Goal: Task Accomplishment & Management: Use online tool/utility

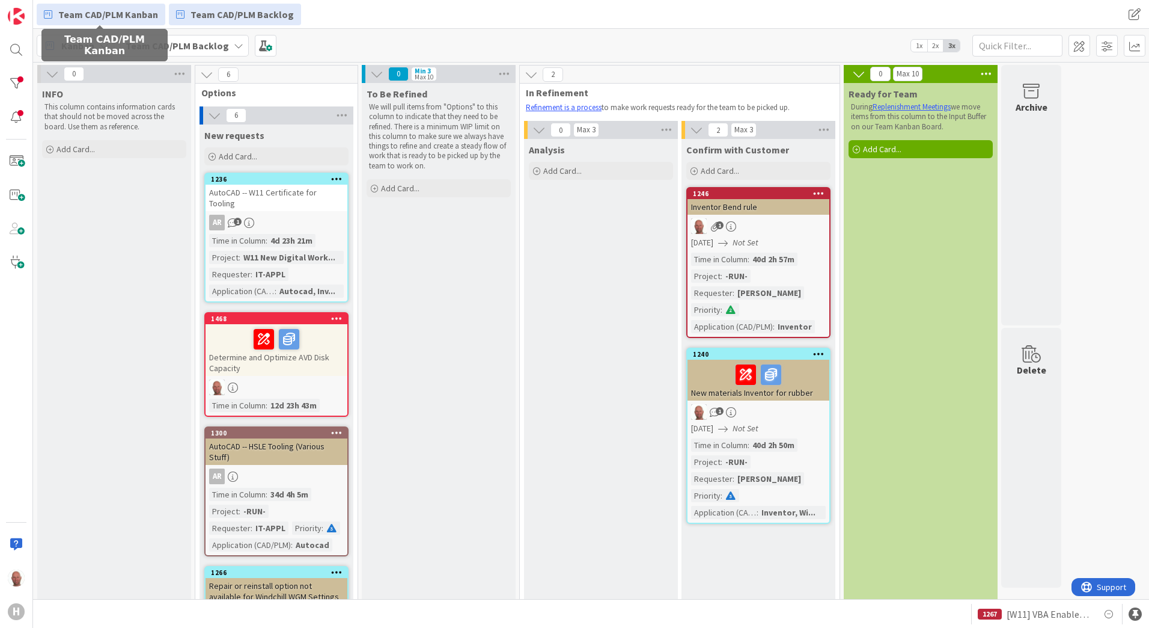
click at [103, 13] on span "Team CAD/PLM Kanban" at bounding box center [108, 14] width 100 height 14
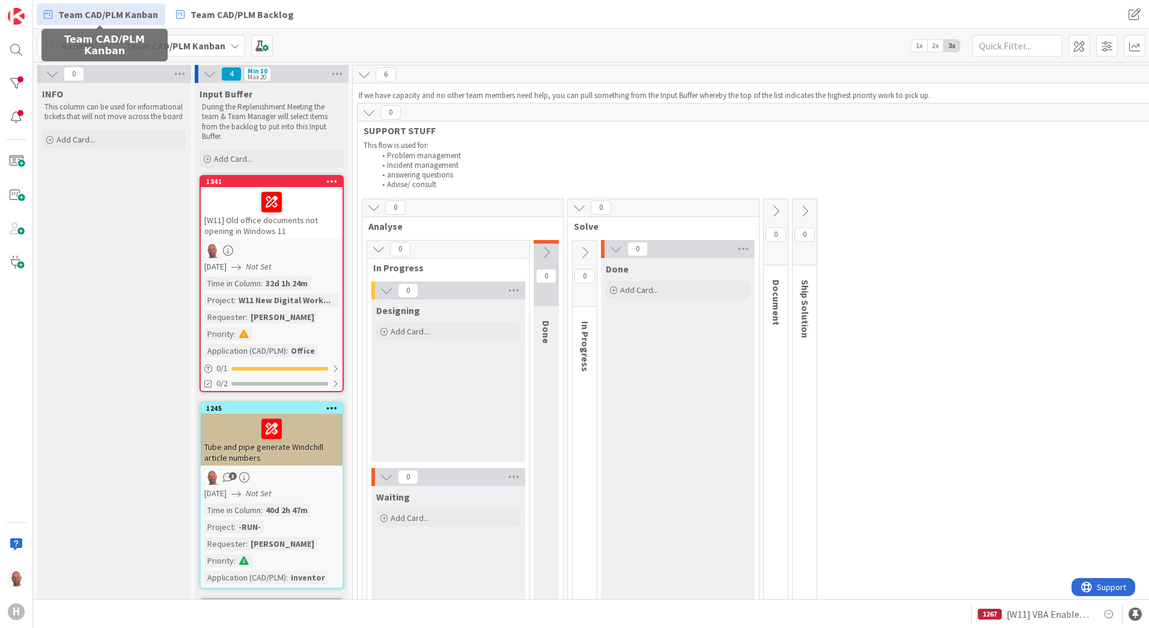
scroll to position [60, 0]
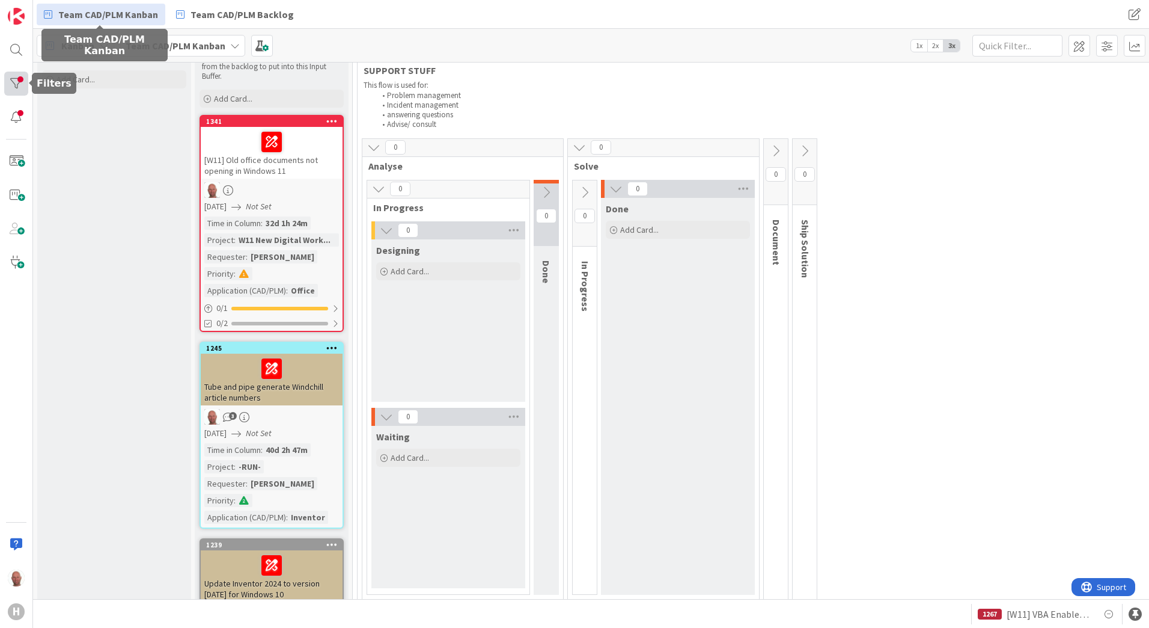
click at [18, 88] on div at bounding box center [16, 84] width 24 height 24
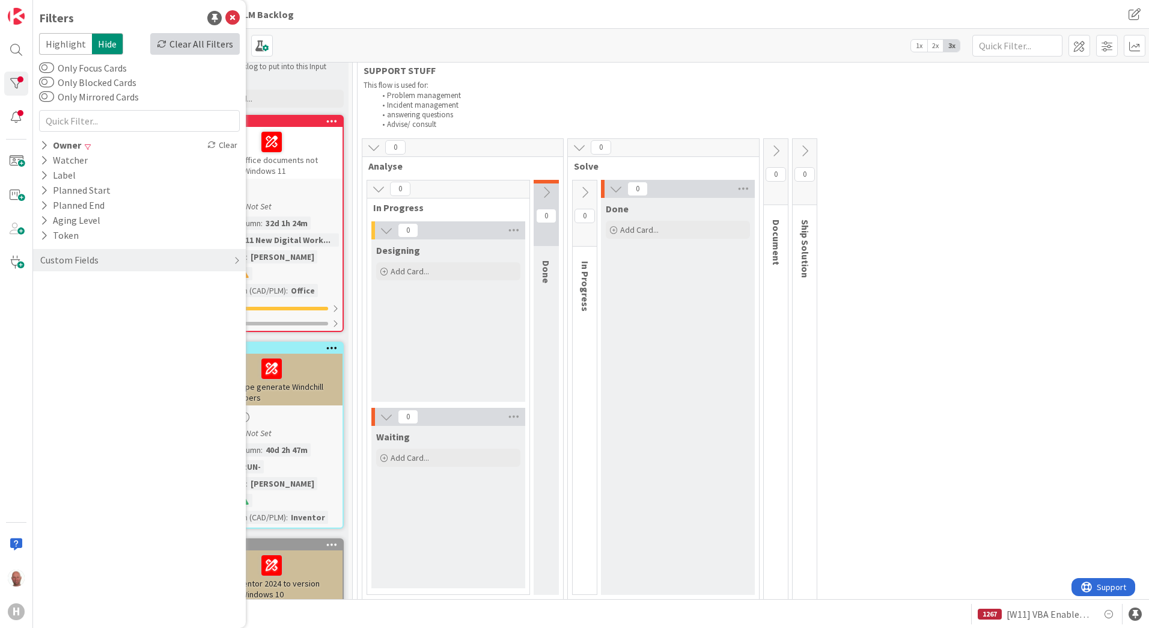
click at [212, 44] on div "Clear All Filters" at bounding box center [195, 44] width 90 height 22
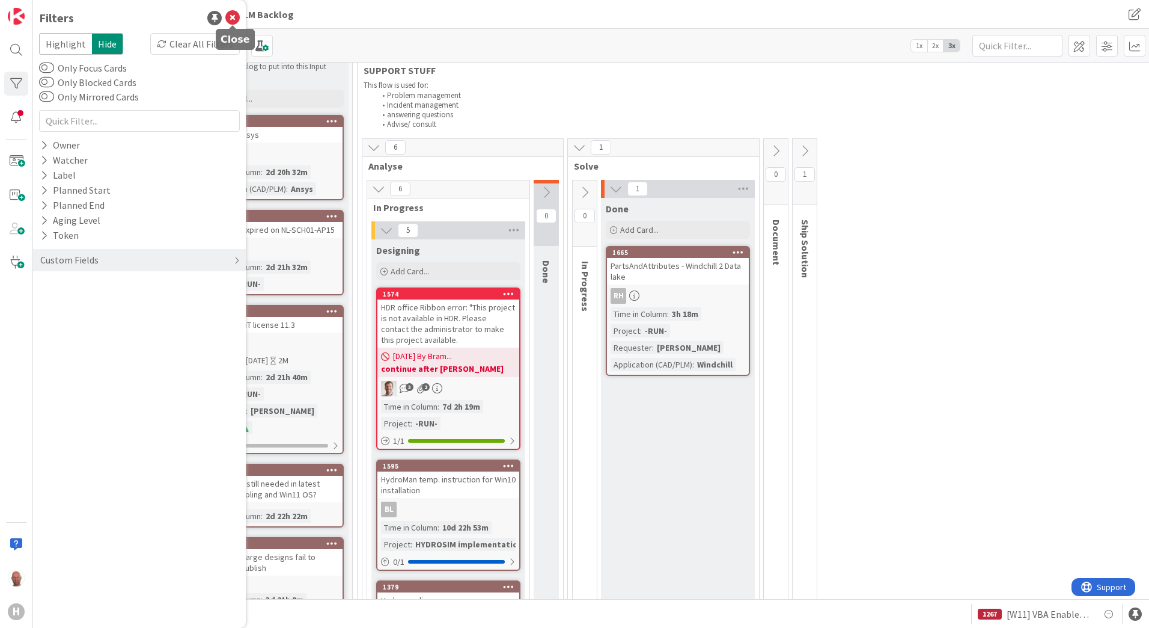
click at [229, 15] on icon at bounding box center [232, 18] width 14 height 14
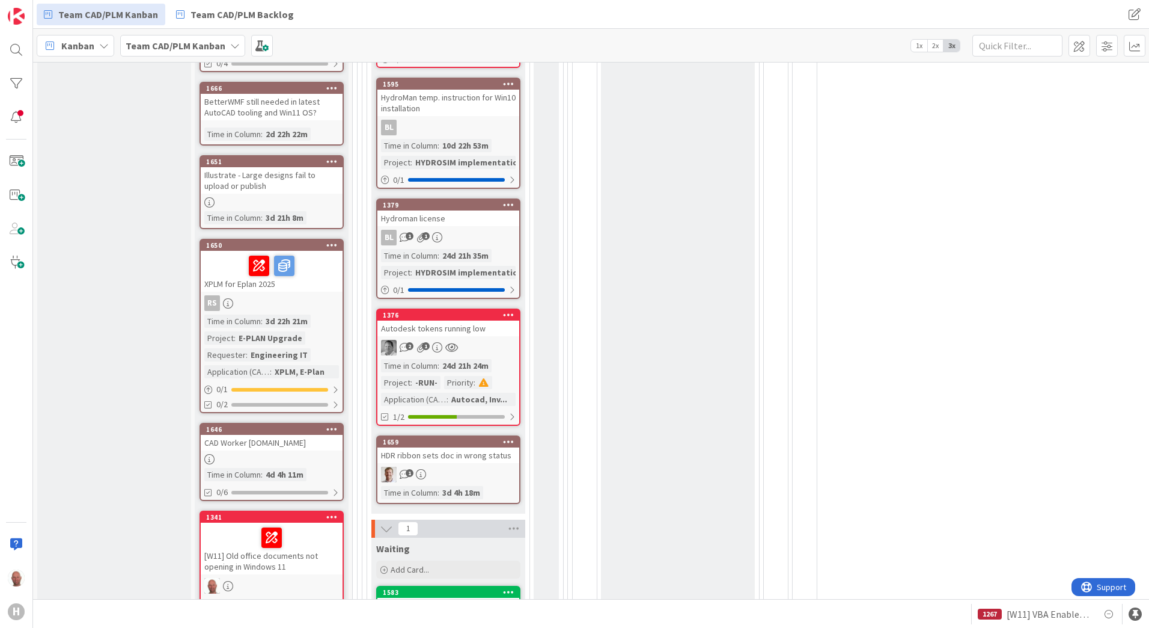
scroll to position [421, 0]
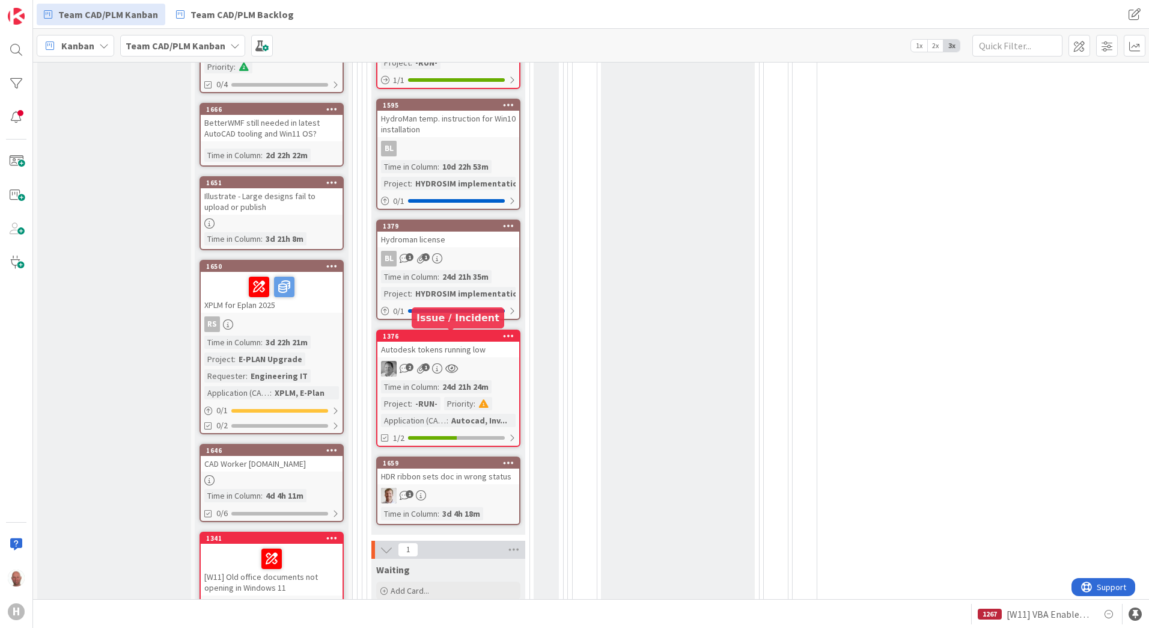
click at [464, 336] on div "1376" at bounding box center [451, 336] width 136 height 8
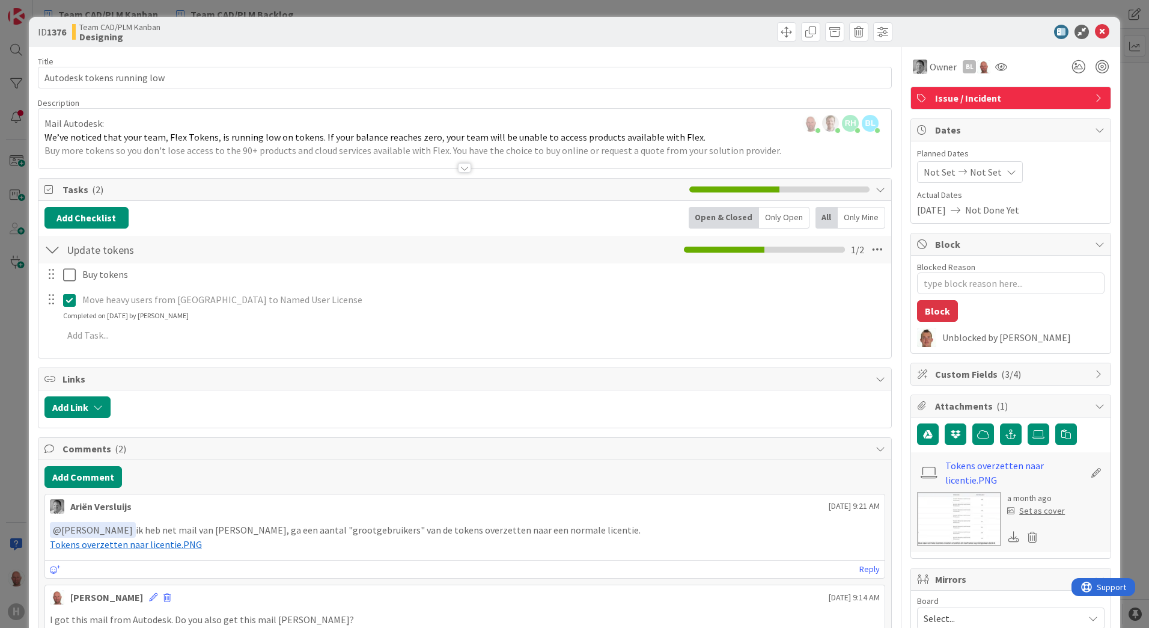
type textarea "x"
click at [1095, 32] on icon at bounding box center [1102, 32] width 14 height 14
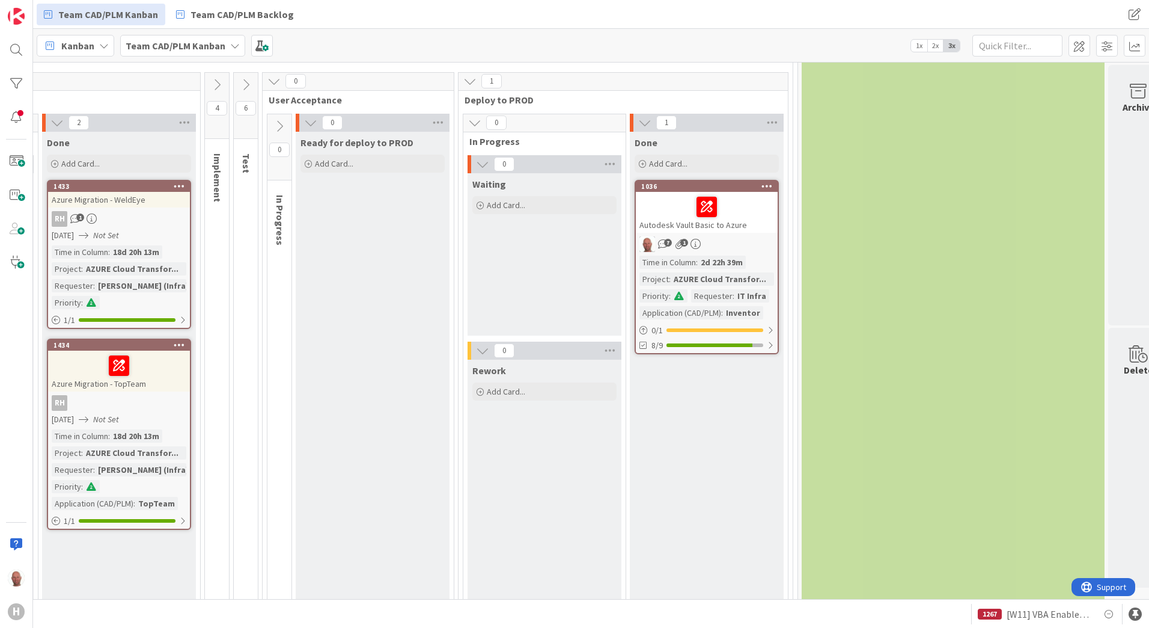
scroll to position [1202, 730]
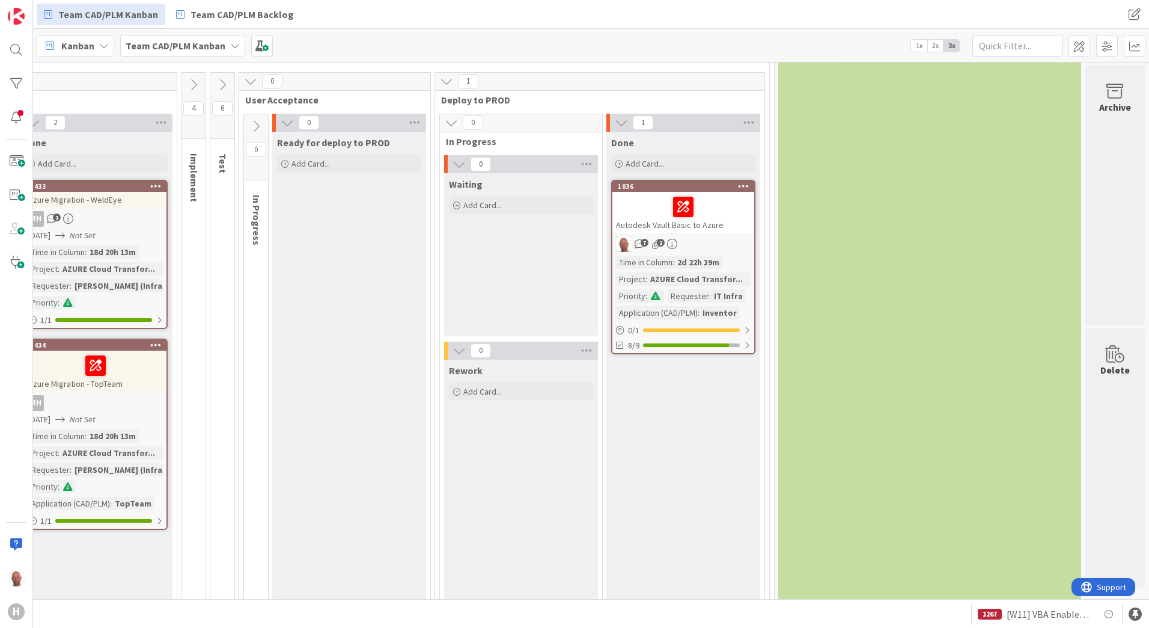
drag, startPoint x: 628, startPoint y: 591, endPoint x: 4, endPoint y: 12, distance: 851.2
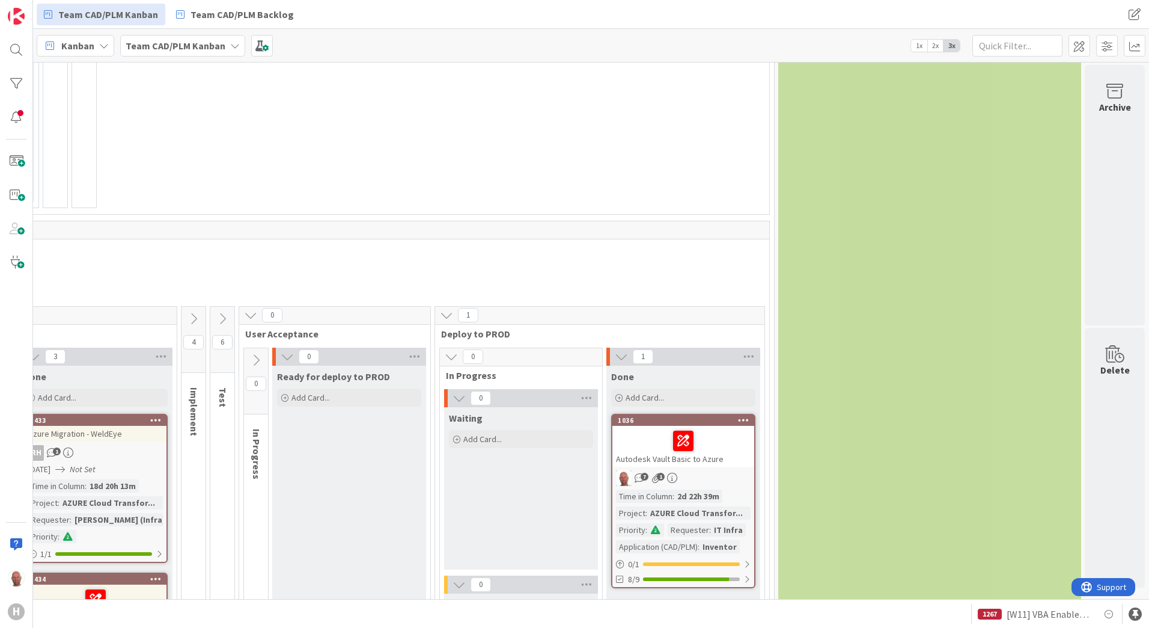
scroll to position [842, 730]
drag, startPoint x: 669, startPoint y: 596, endPoint x: 36, endPoint y: 2, distance: 867.2
click at [655, 420] on div "1036" at bounding box center [686, 420] width 136 height 8
click at [671, 462] on div "Autodesk Vault Basic to Azure" at bounding box center [684, 446] width 142 height 41
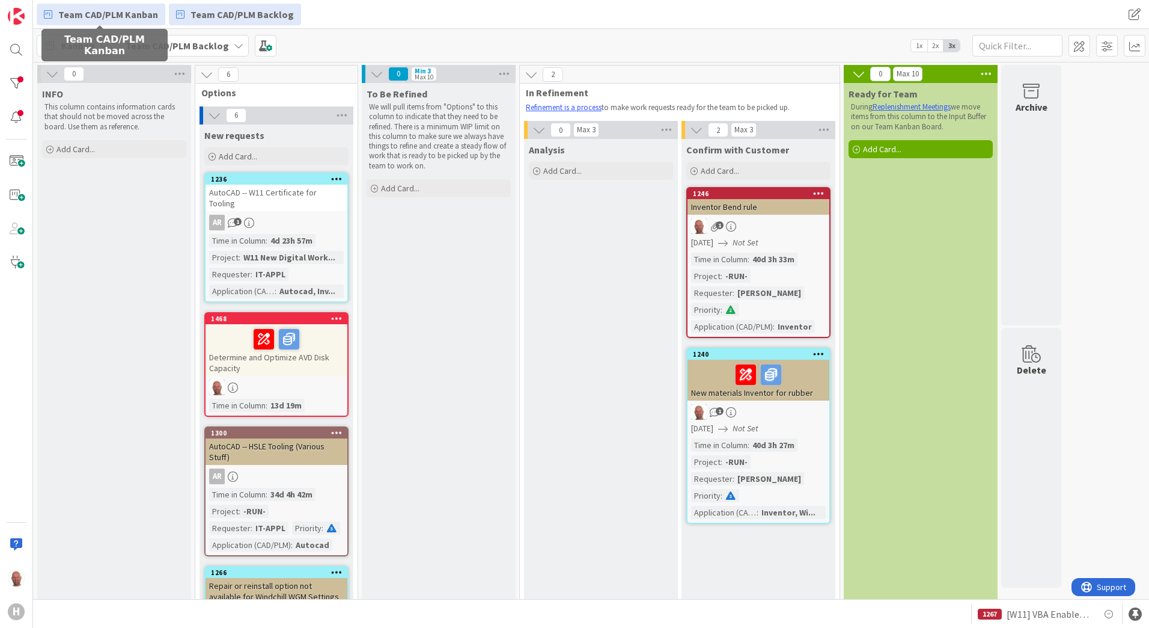
click at [135, 10] on span "Team CAD/PLM Kanban" at bounding box center [108, 14] width 100 height 14
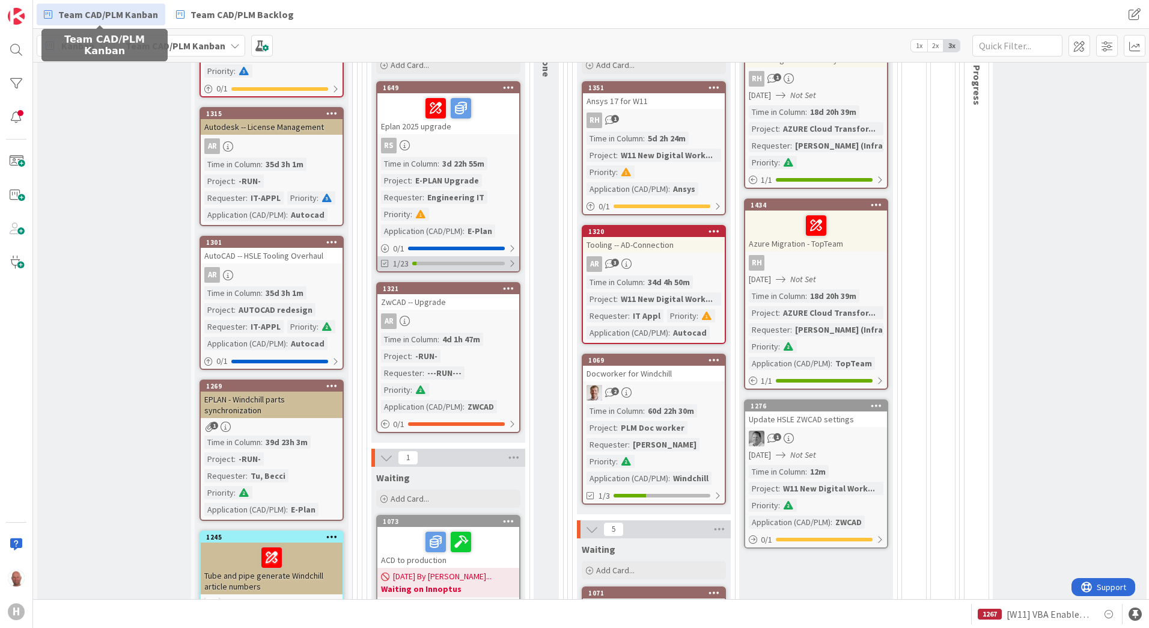
scroll to position [1202, 0]
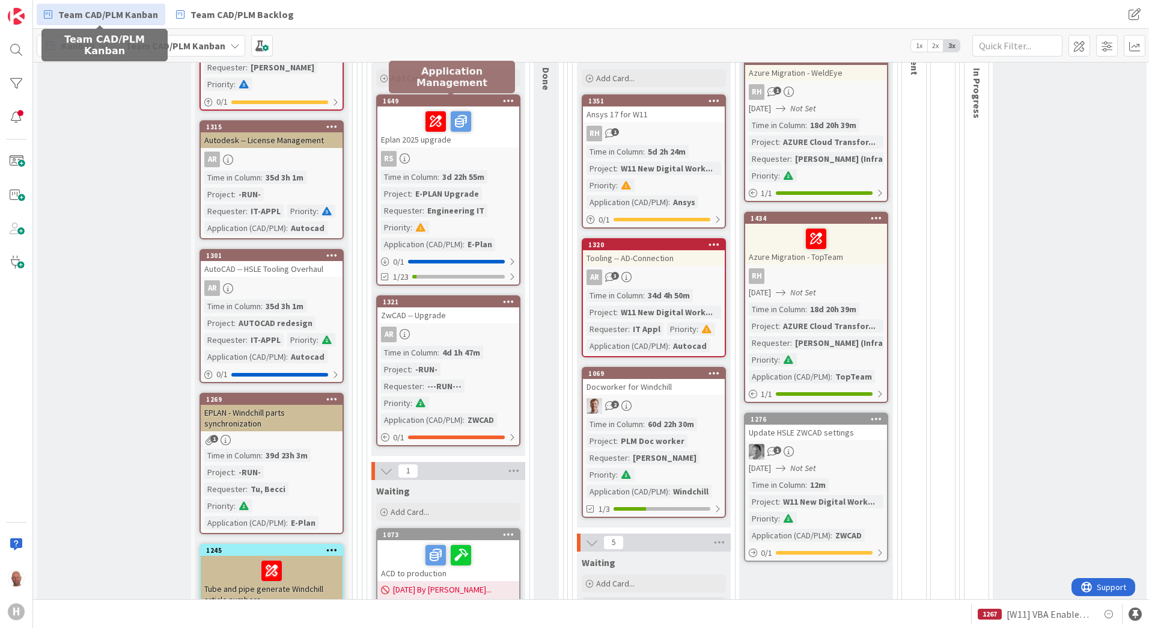
click at [430, 99] on div "1649" at bounding box center [451, 101] width 136 height 8
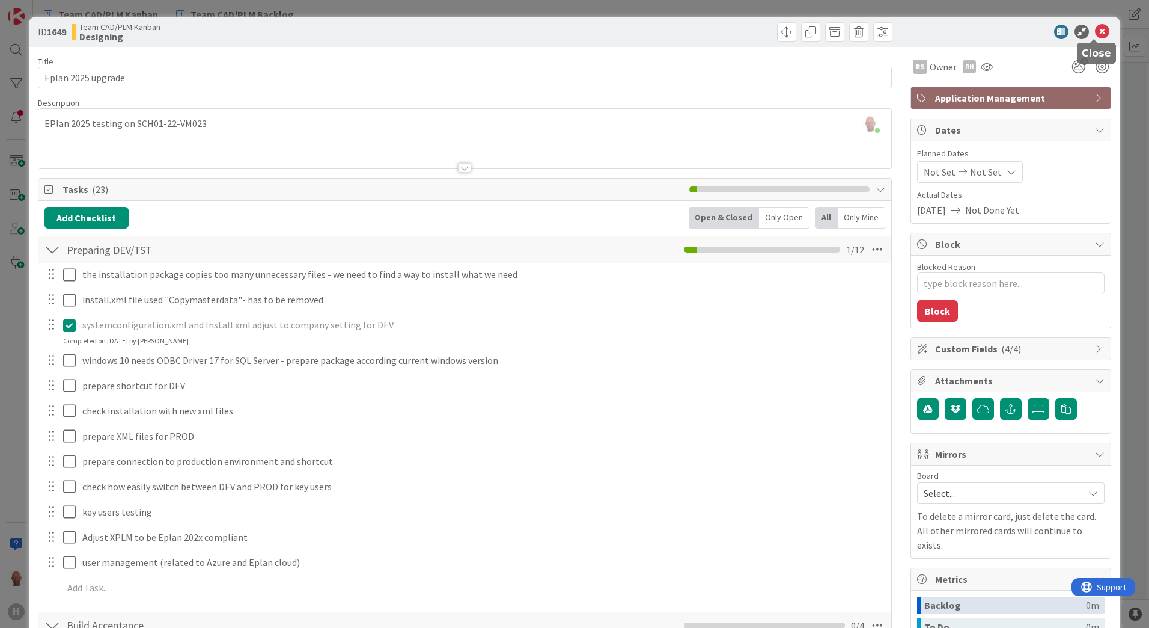
click at [1095, 31] on icon at bounding box center [1102, 32] width 14 height 14
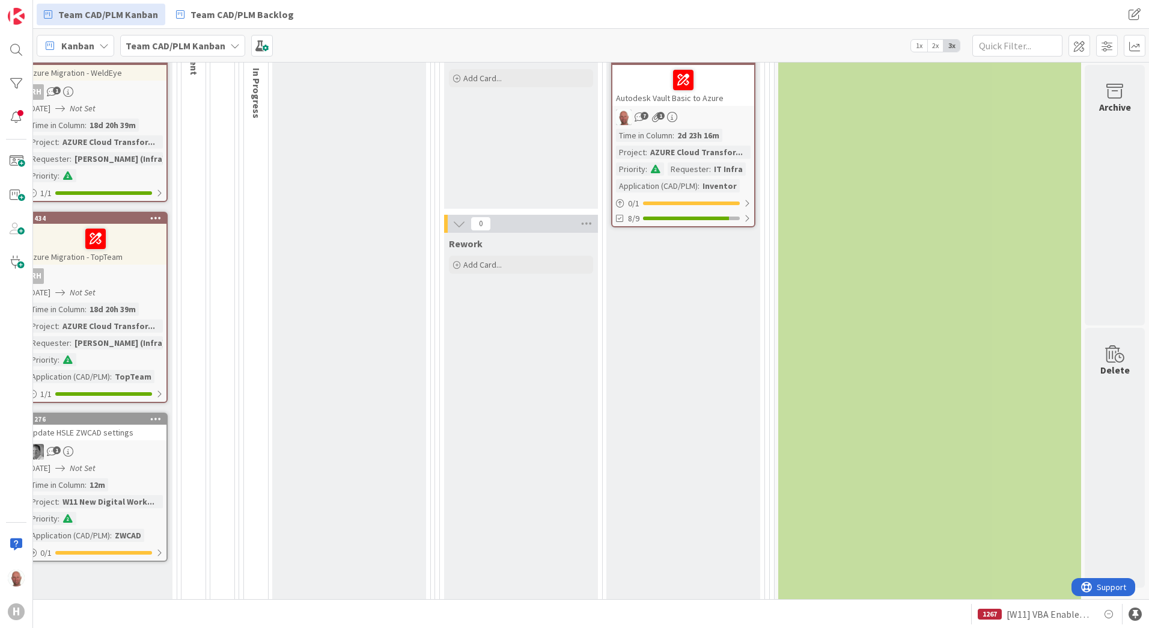
scroll to position [1202, 730]
click at [699, 77] on div at bounding box center [683, 79] width 135 height 25
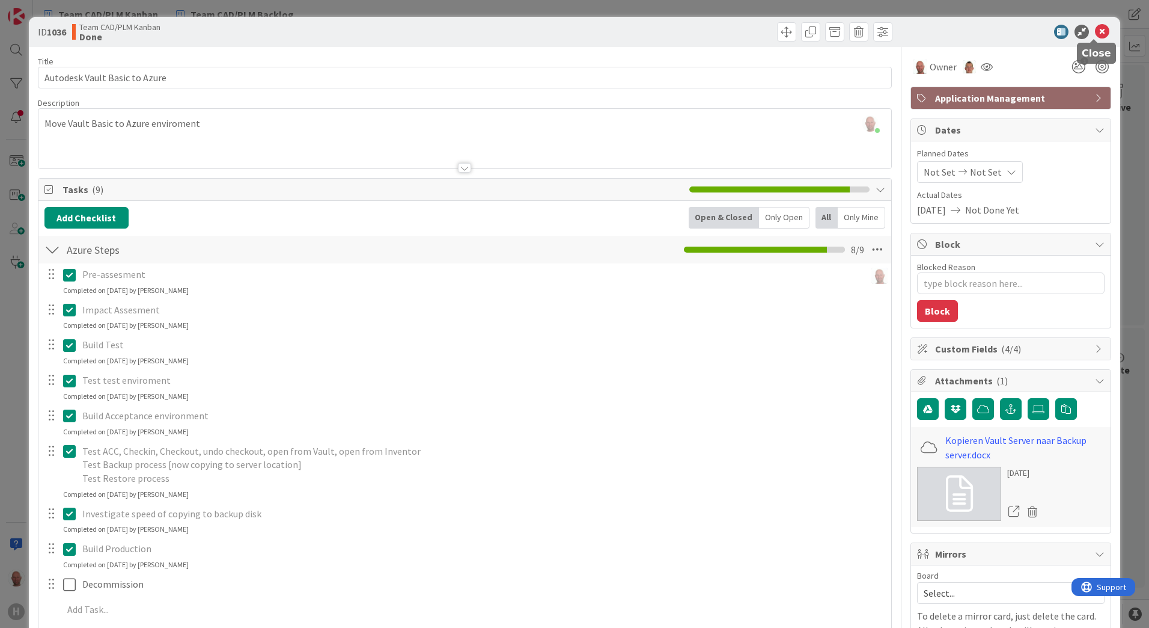
click at [1097, 29] on icon at bounding box center [1102, 32] width 14 height 14
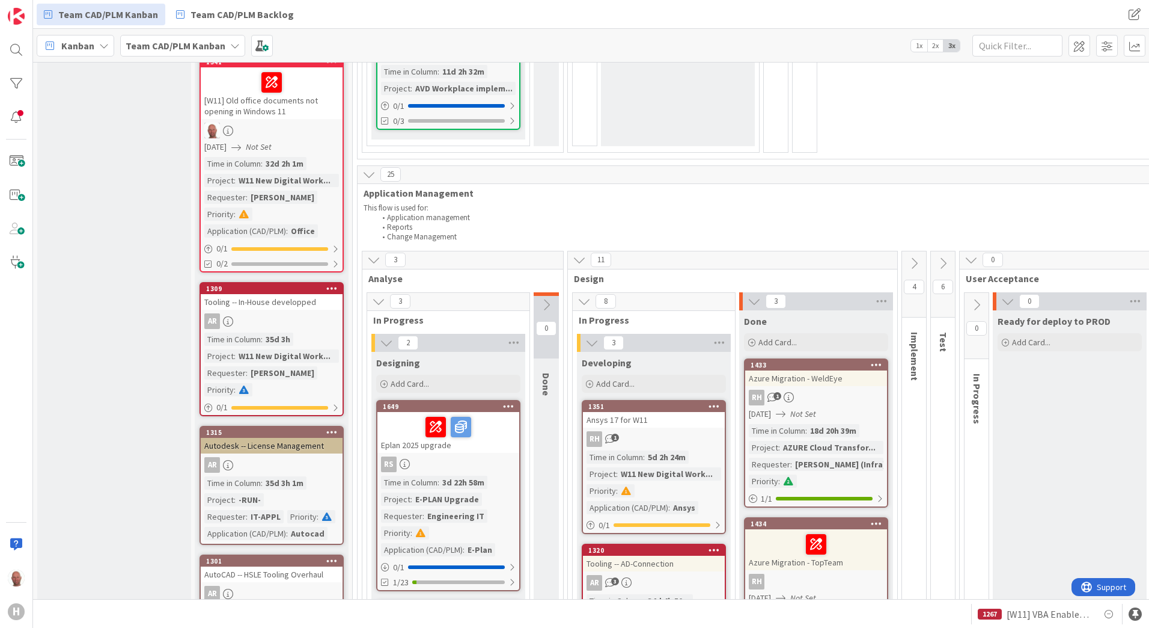
scroll to position [902, 0]
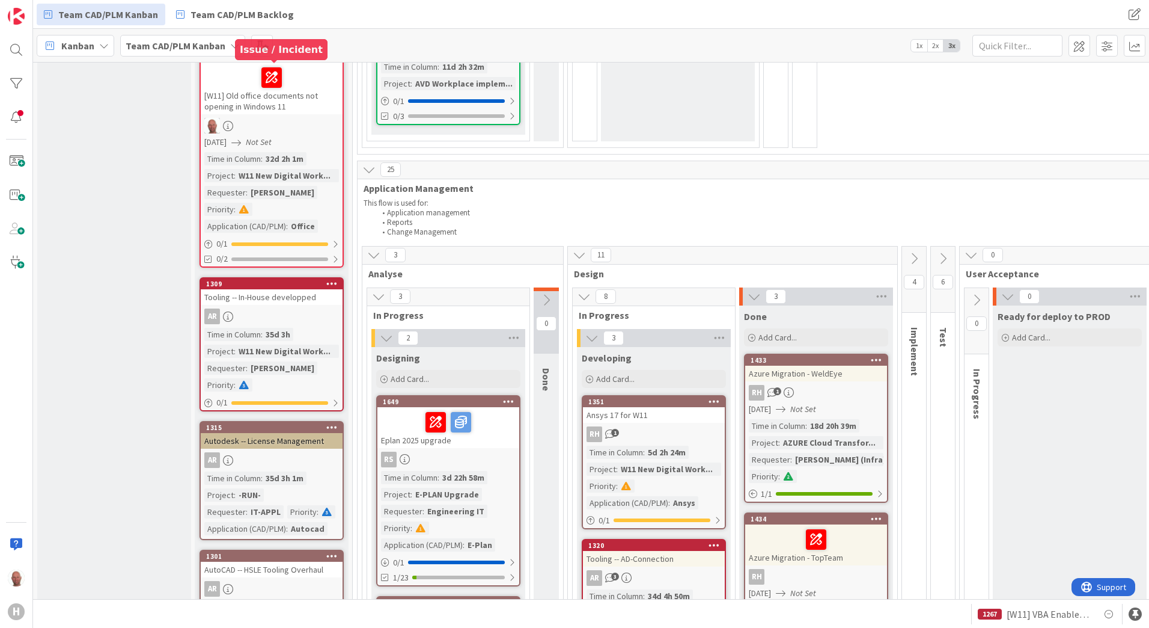
click at [239, 61] on div "1341" at bounding box center [274, 57] width 136 height 8
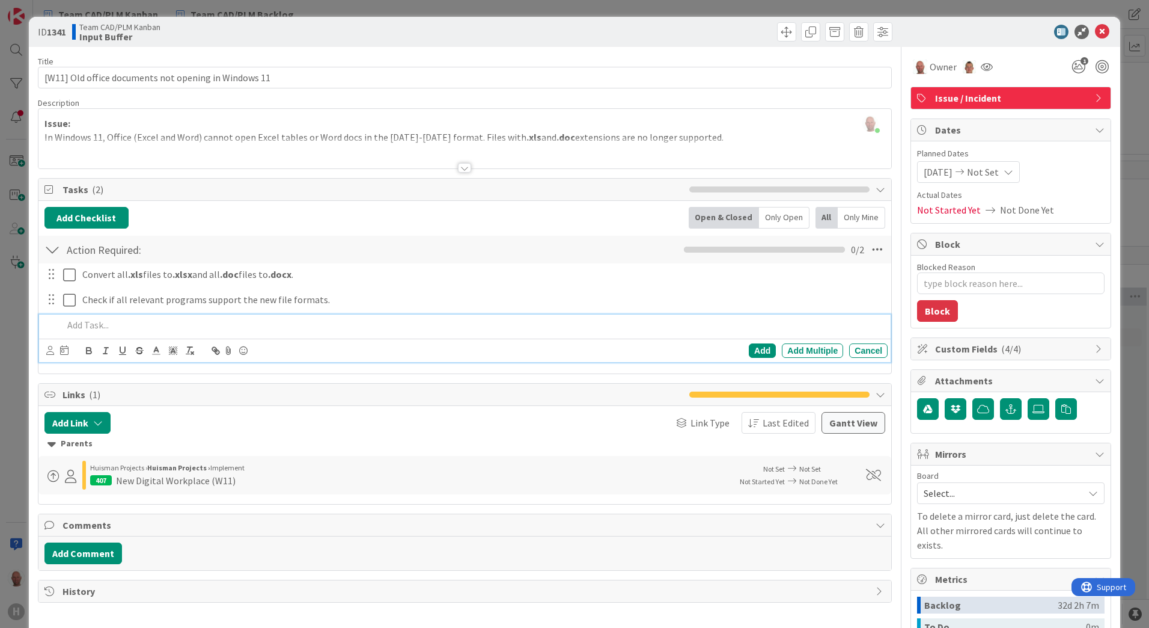
type textarea "x"
click at [82, 327] on p at bounding box center [473, 325] width 820 height 14
click at [755, 349] on div "Add" at bounding box center [762, 350] width 27 height 14
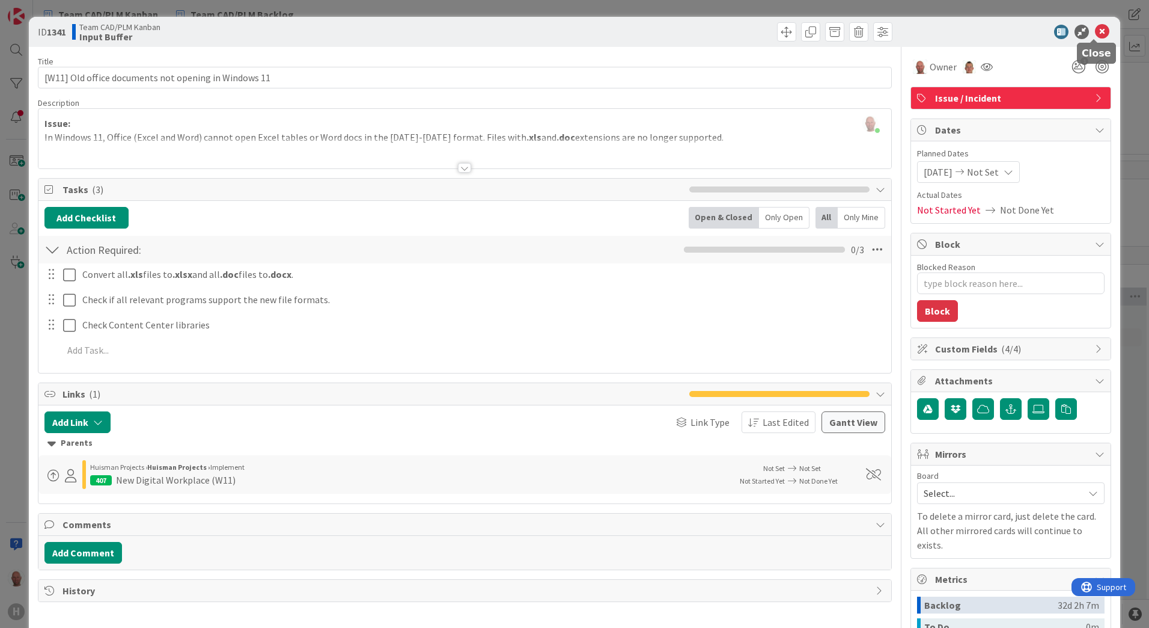
click at [1097, 31] on icon at bounding box center [1102, 32] width 14 height 14
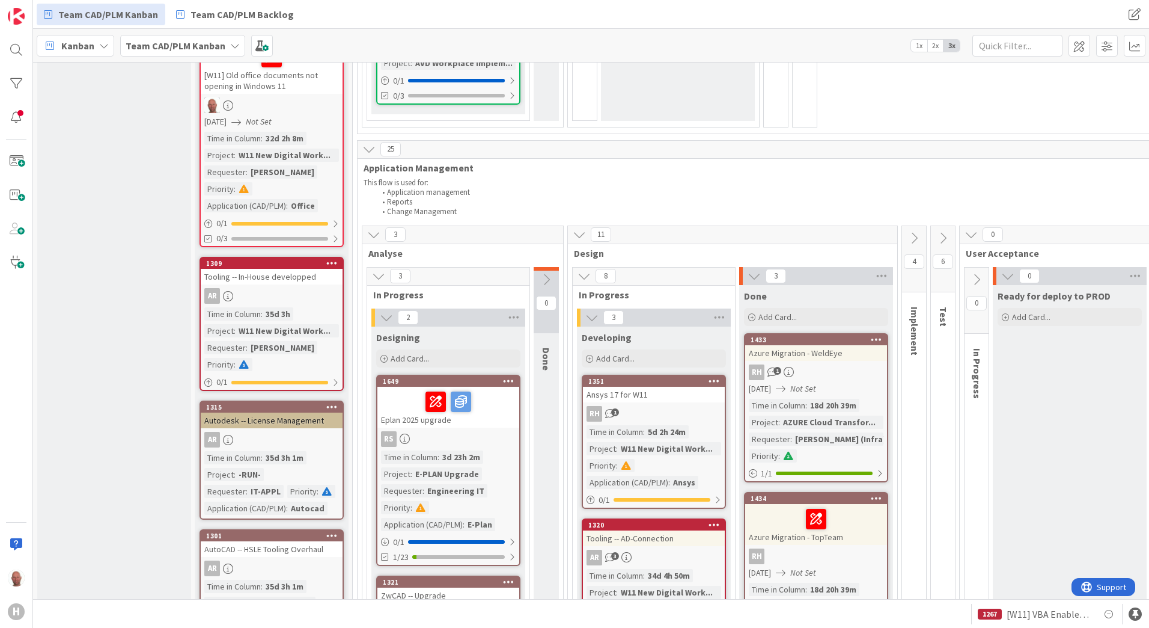
scroll to position [902, 0]
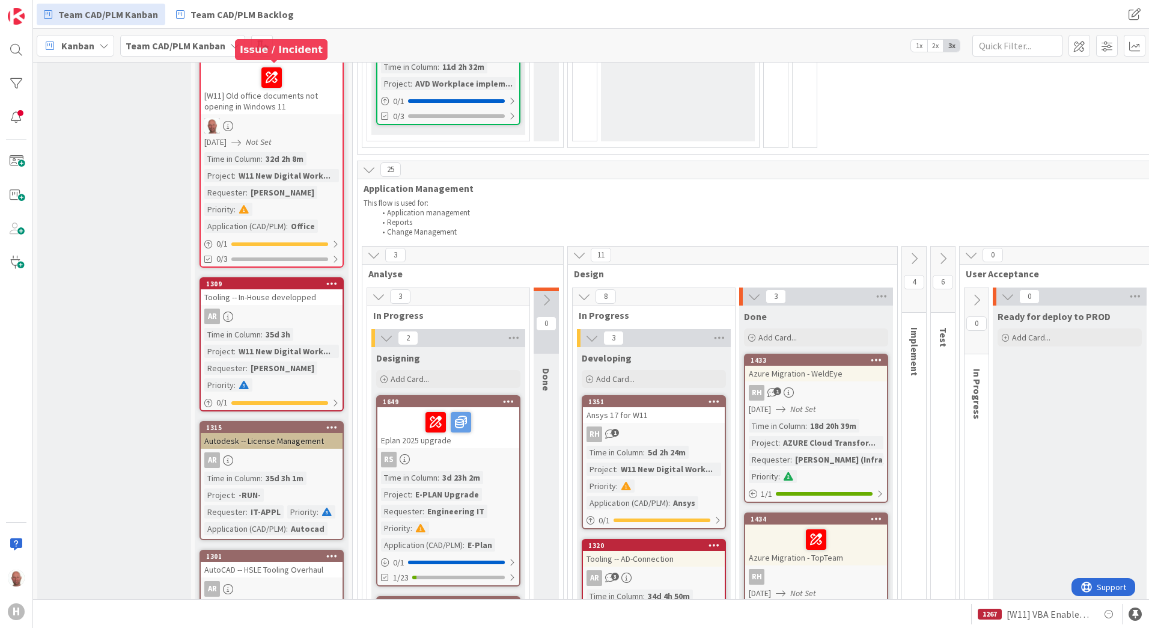
click at [241, 61] on div "1341" at bounding box center [274, 57] width 136 height 8
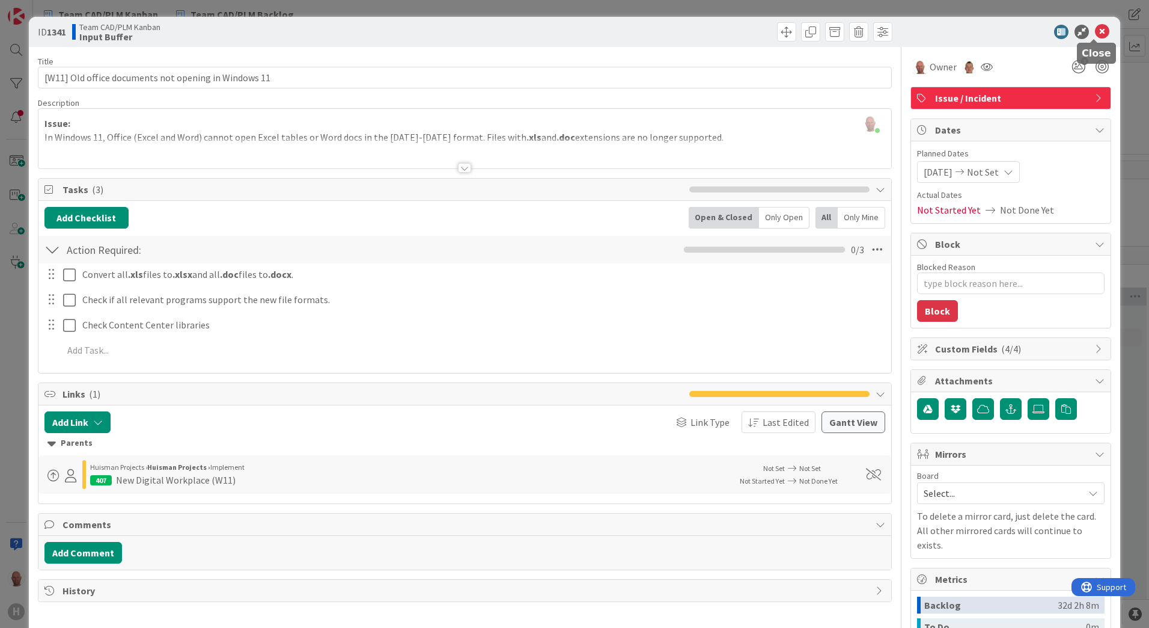
click at [1095, 34] on icon at bounding box center [1102, 32] width 14 height 14
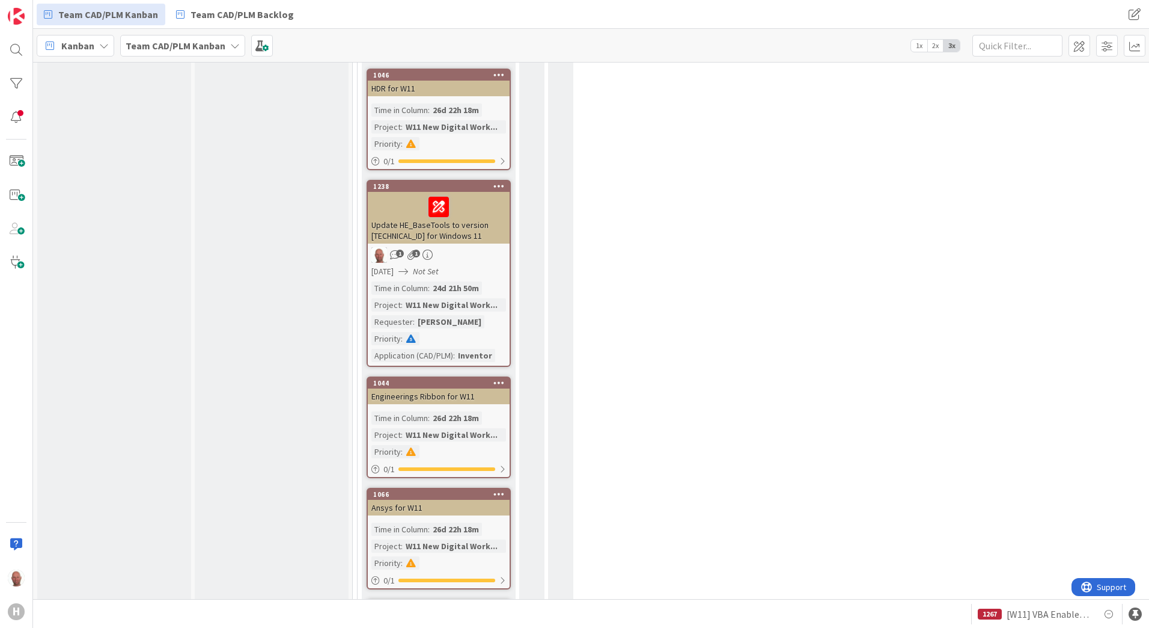
scroll to position [3727, 0]
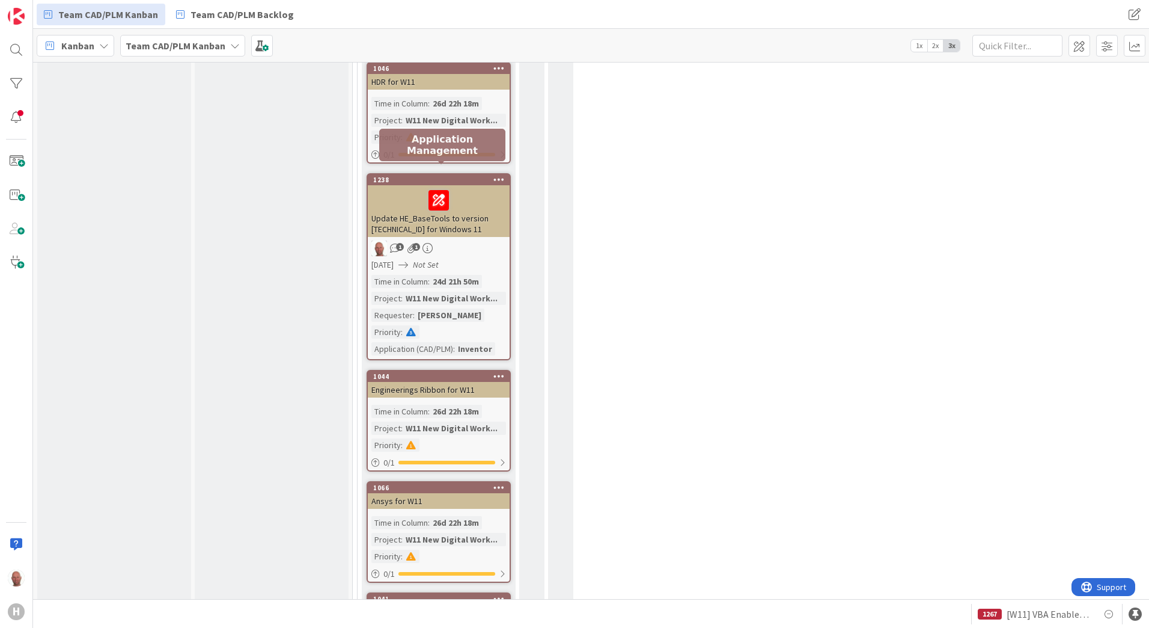
click at [411, 176] on div "1238" at bounding box center [441, 180] width 136 height 8
click at [411, 167] on div "3 INFO This column can be used for informational tickets that will not move acr…" at bounding box center [591, 330] width 1116 height 537
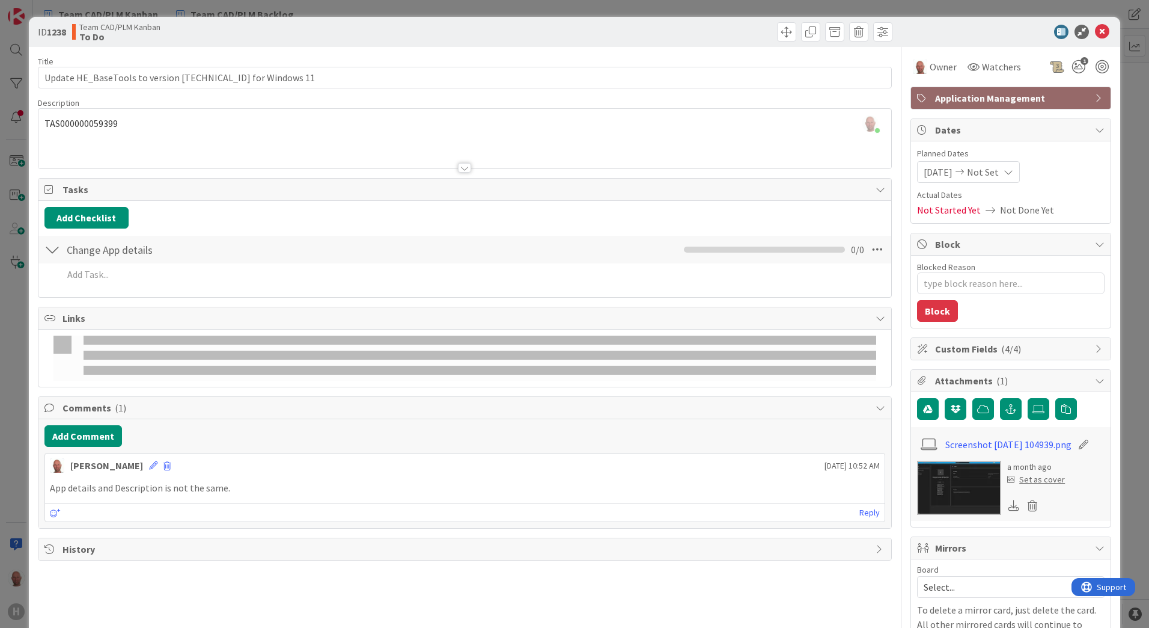
click at [93, 121] on div "Ronald Kurvers just joined TAS000000059399" at bounding box center [464, 139] width 853 height 60
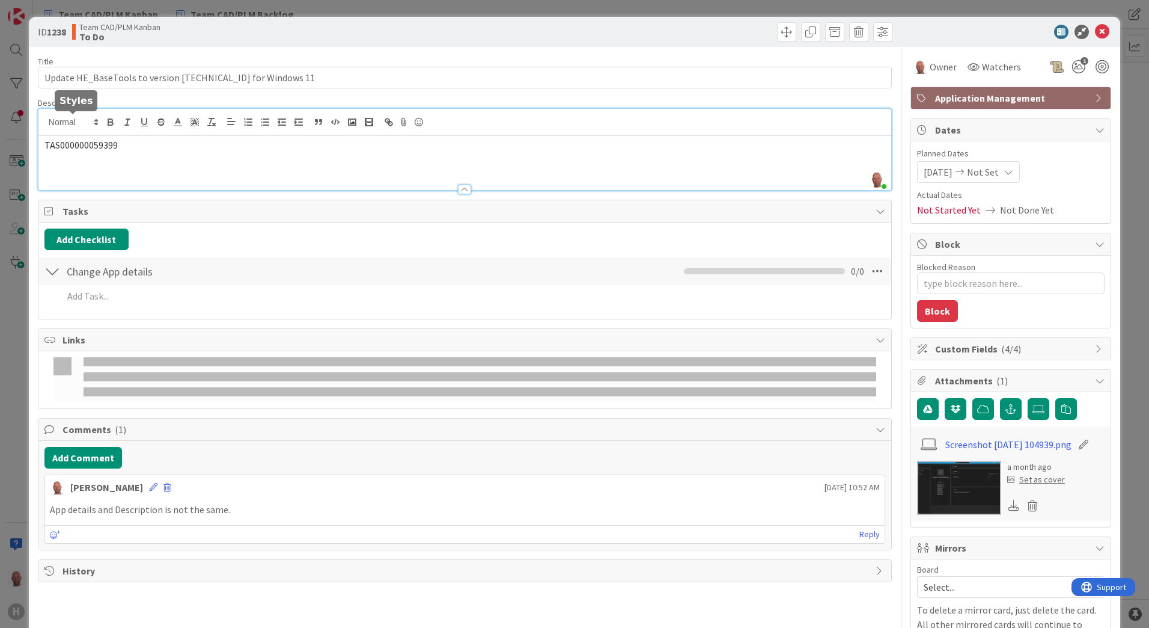
click at [93, 121] on icon at bounding box center [96, 122] width 11 height 11
click at [151, 146] on p "TAS000000059399" at bounding box center [464, 145] width 841 height 14
click at [114, 147] on span "TAS000000059399" at bounding box center [80, 145] width 73 height 12
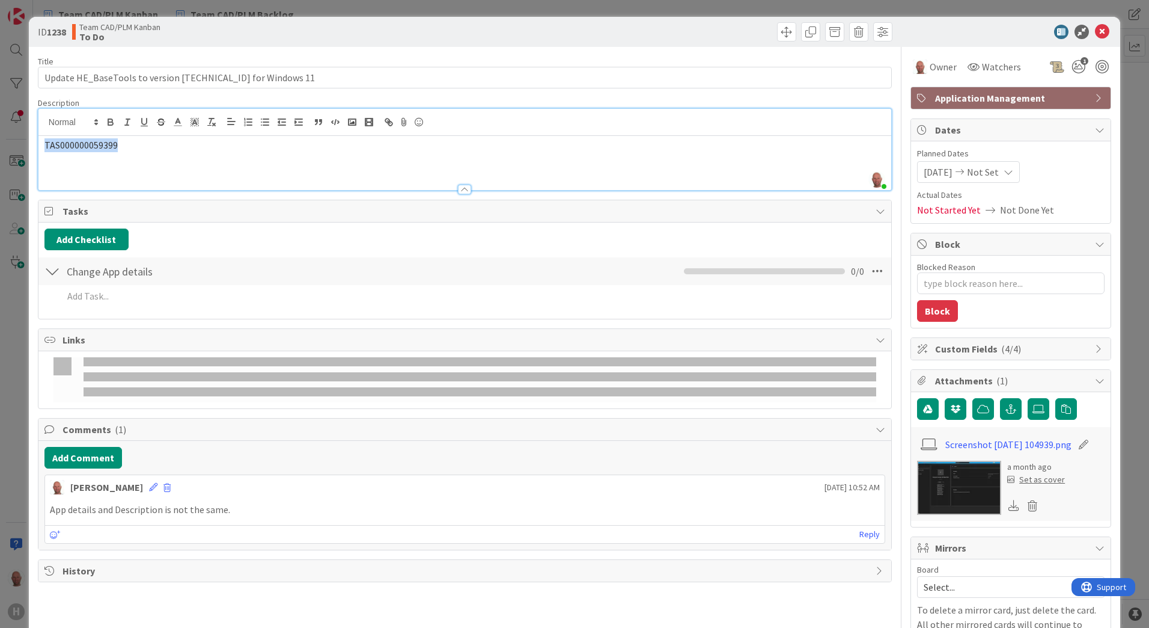
copy span "TAS000000059399"
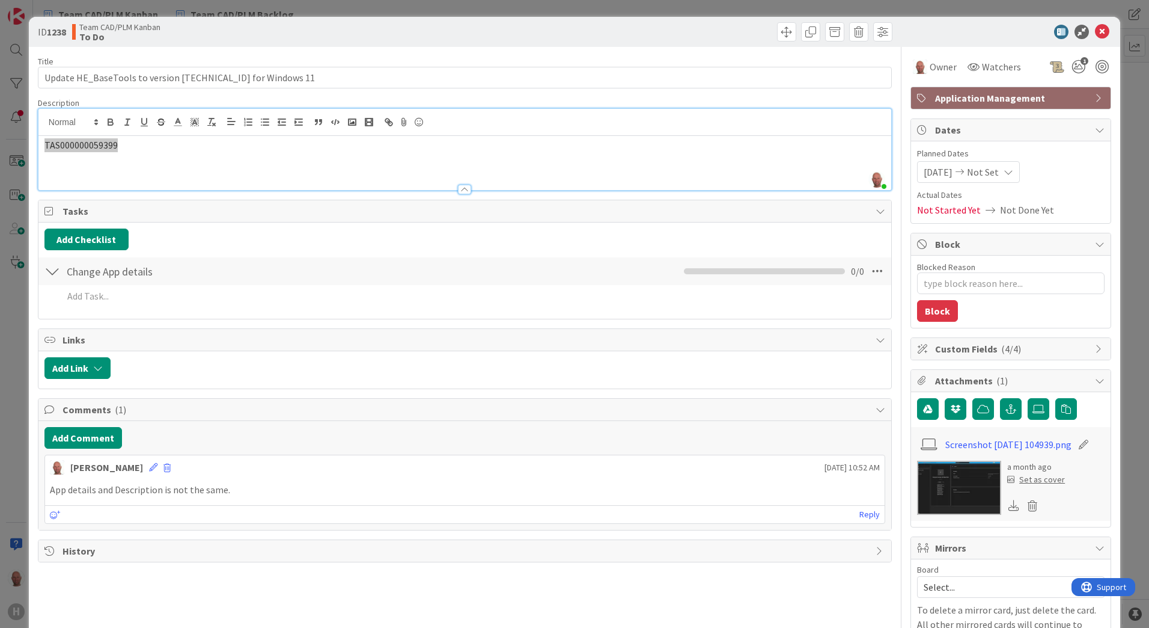
type textarea "x"
